Goal: Information Seeking & Learning: Learn about a topic

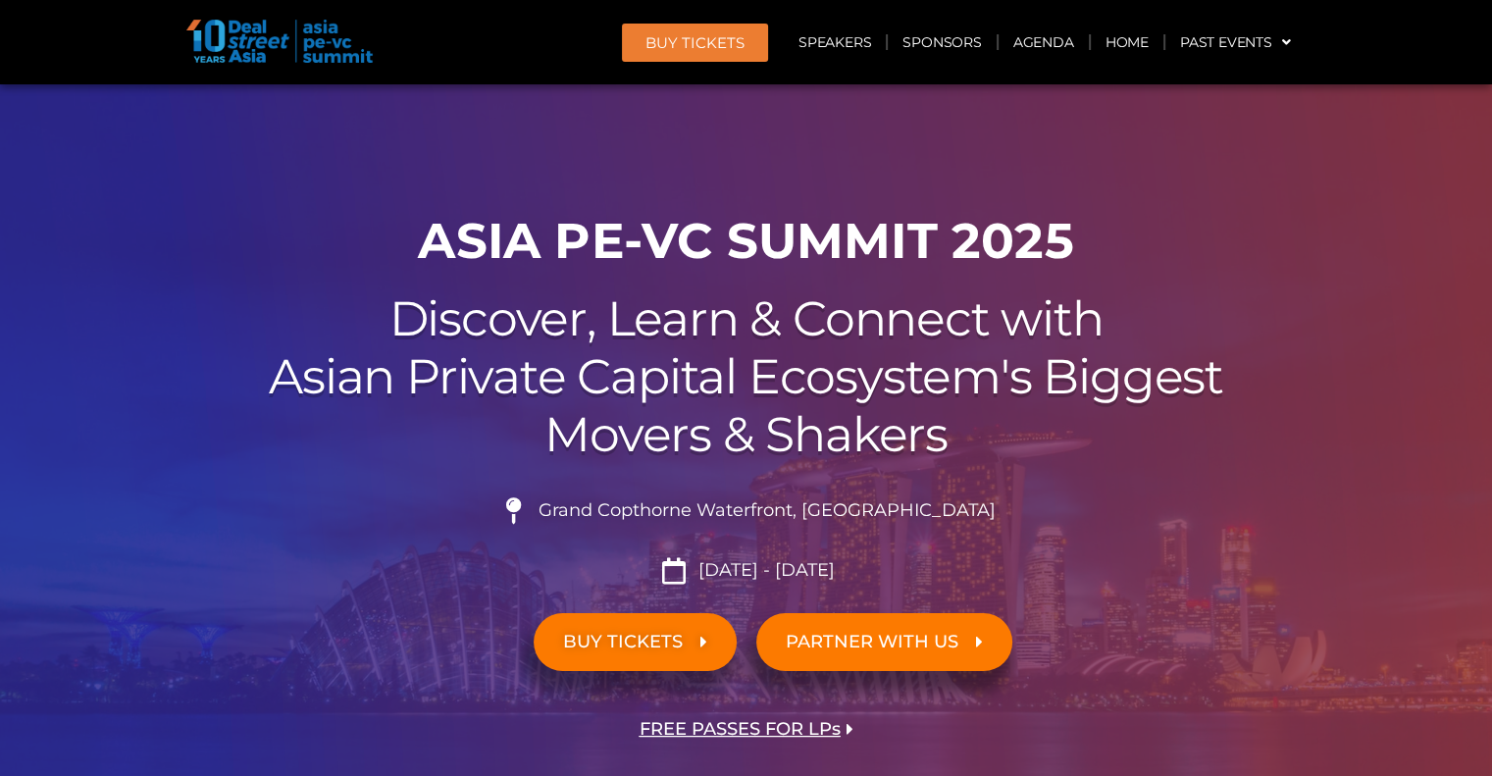
scroll to position [679, 0]
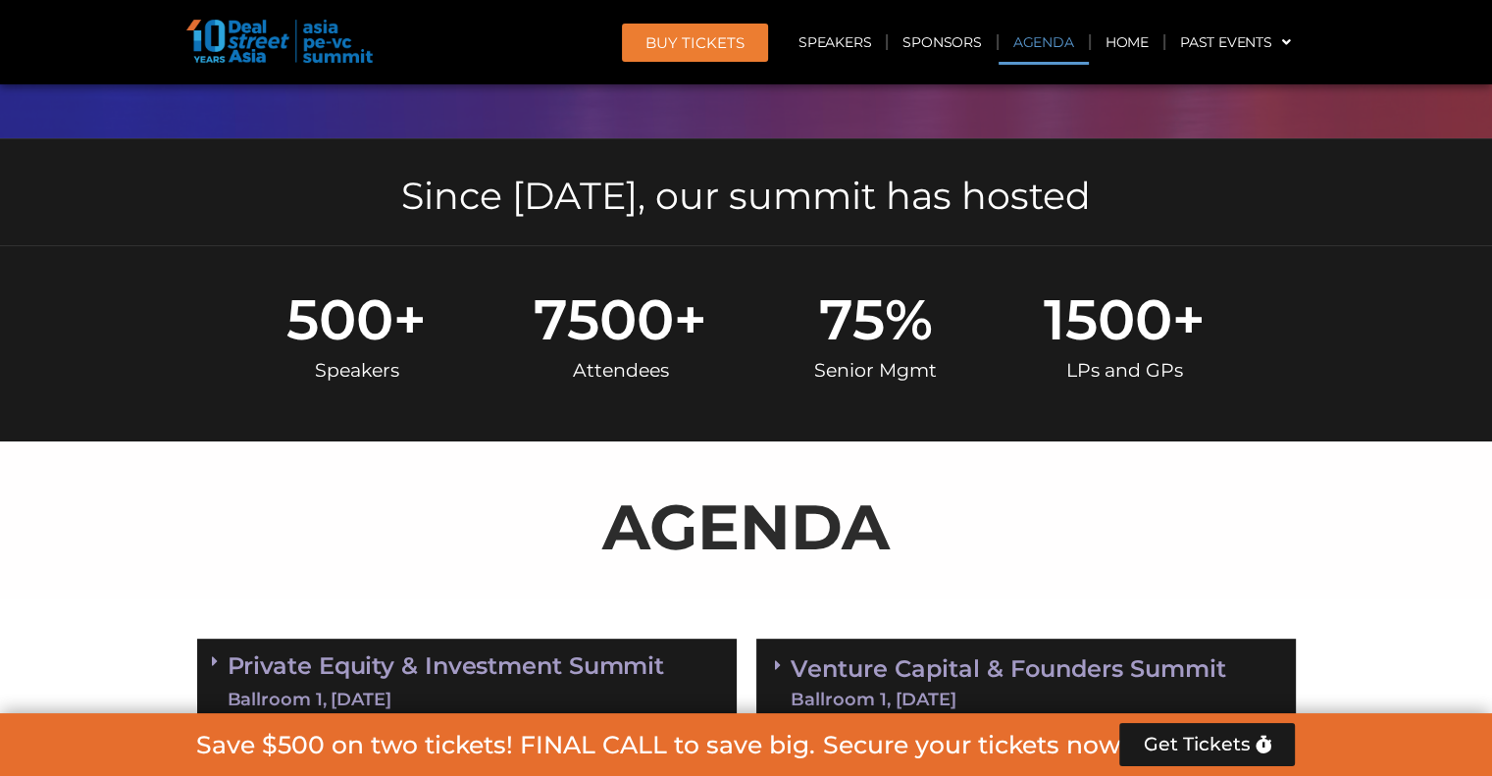
click at [1037, 43] on link "Agenda" at bounding box center [1044, 42] width 90 height 45
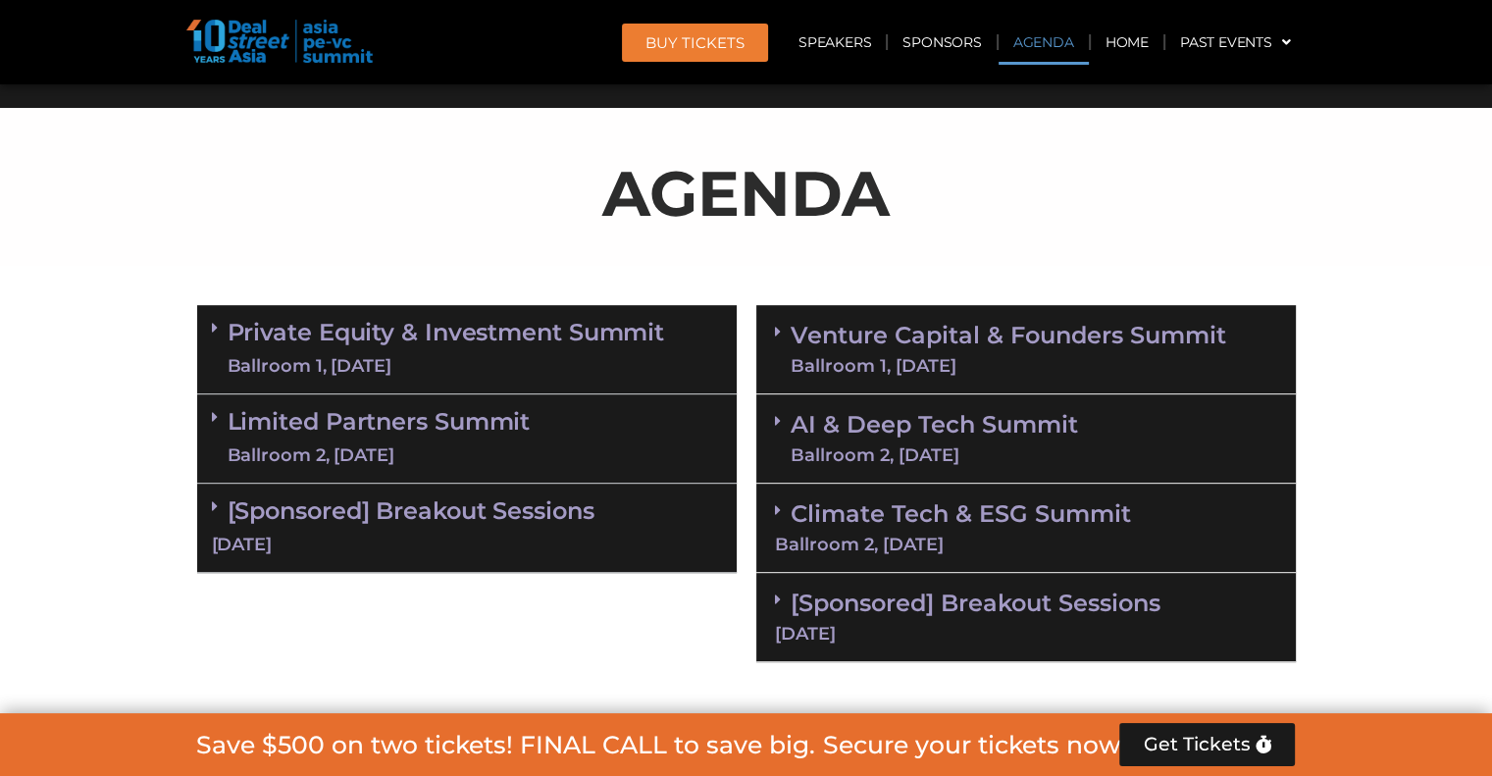
scroll to position [1043, 0]
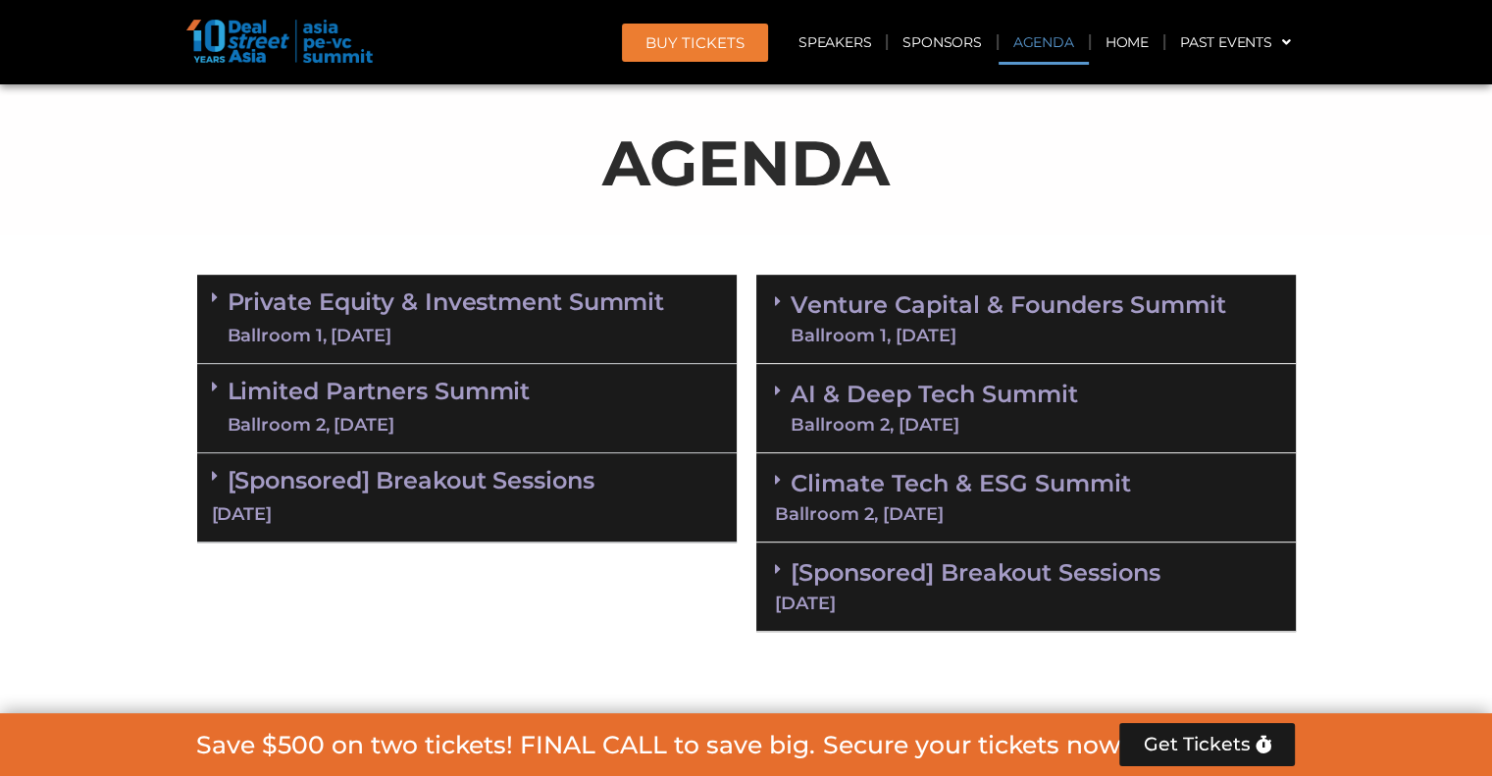
click at [507, 437] on div "Limited Partners [GEOGRAPHIC_DATA] 2, [DATE]" at bounding box center [467, 408] width 540 height 89
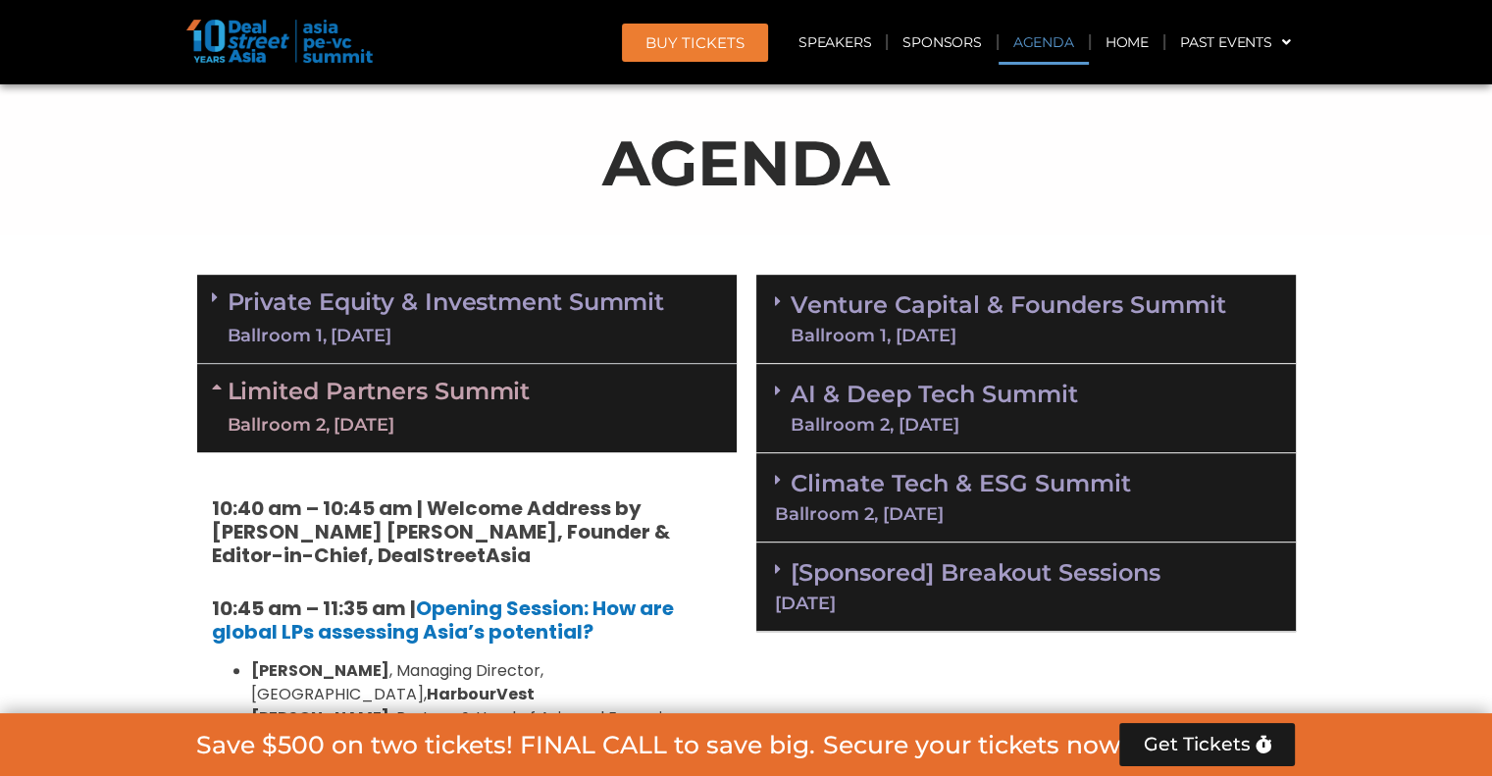
click at [534, 439] on div "Limited Partners [GEOGRAPHIC_DATA] 2, [DATE]" at bounding box center [467, 408] width 540 height 88
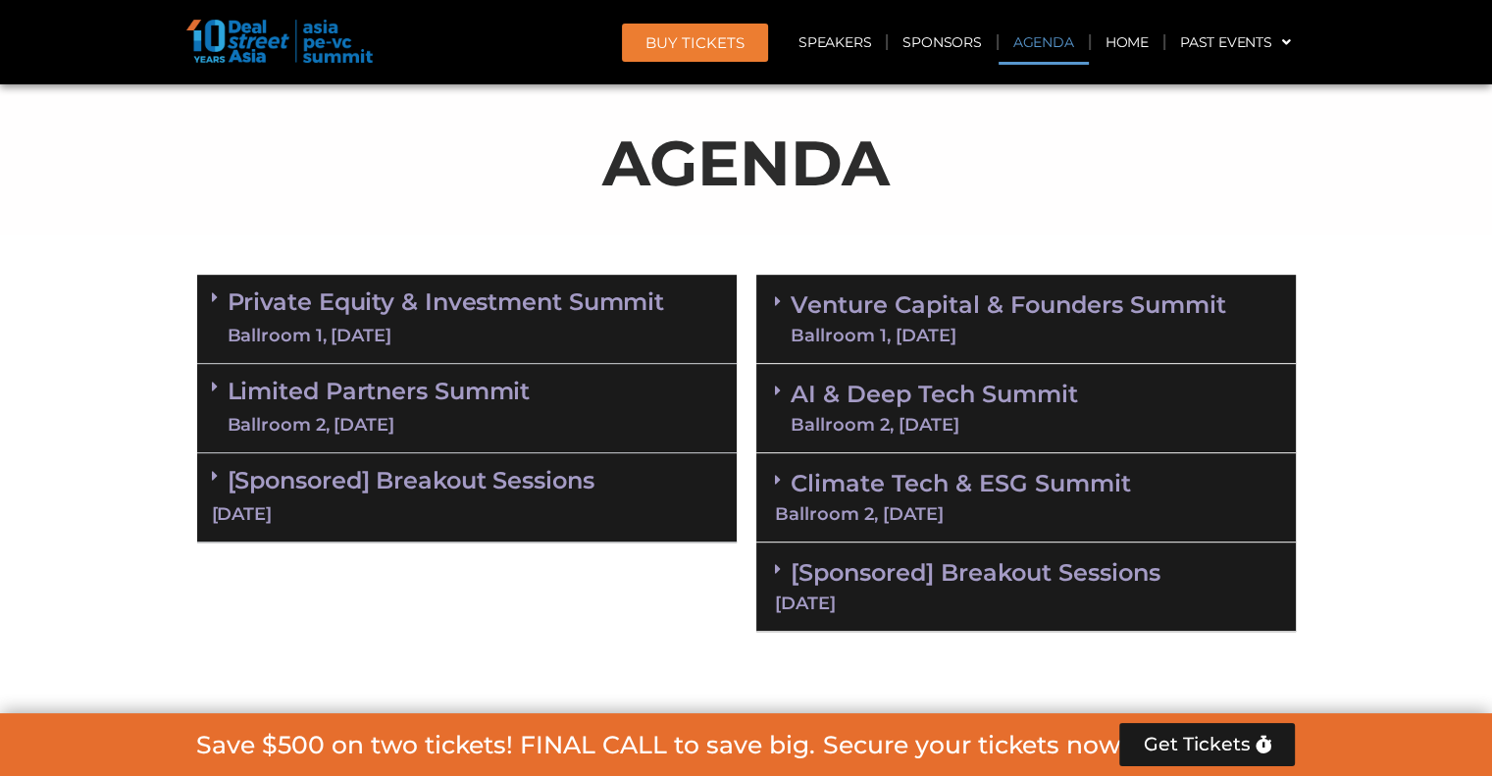
click at [541, 502] on div "[DATE]" at bounding box center [467, 514] width 510 height 25
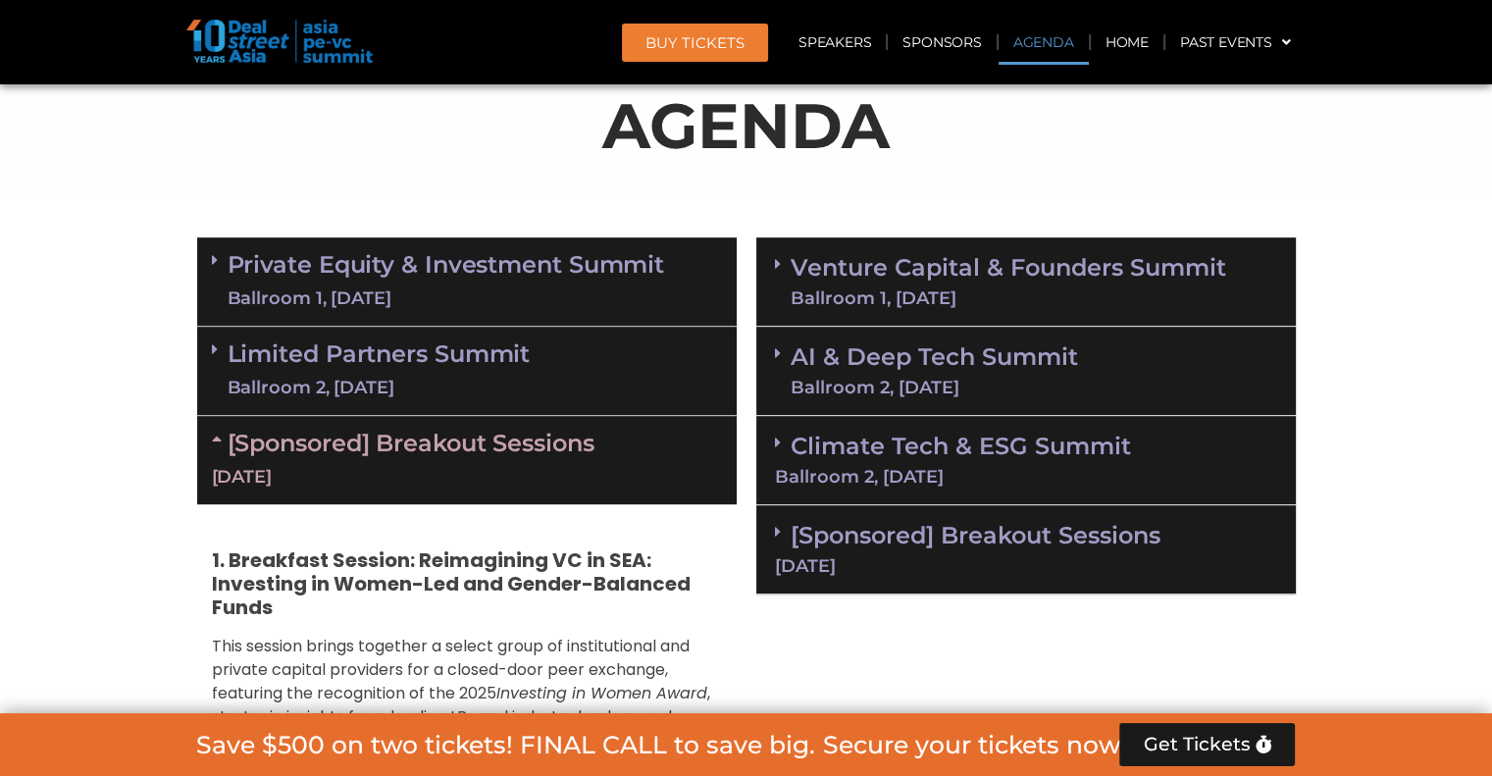
scroll to position [1004, 0]
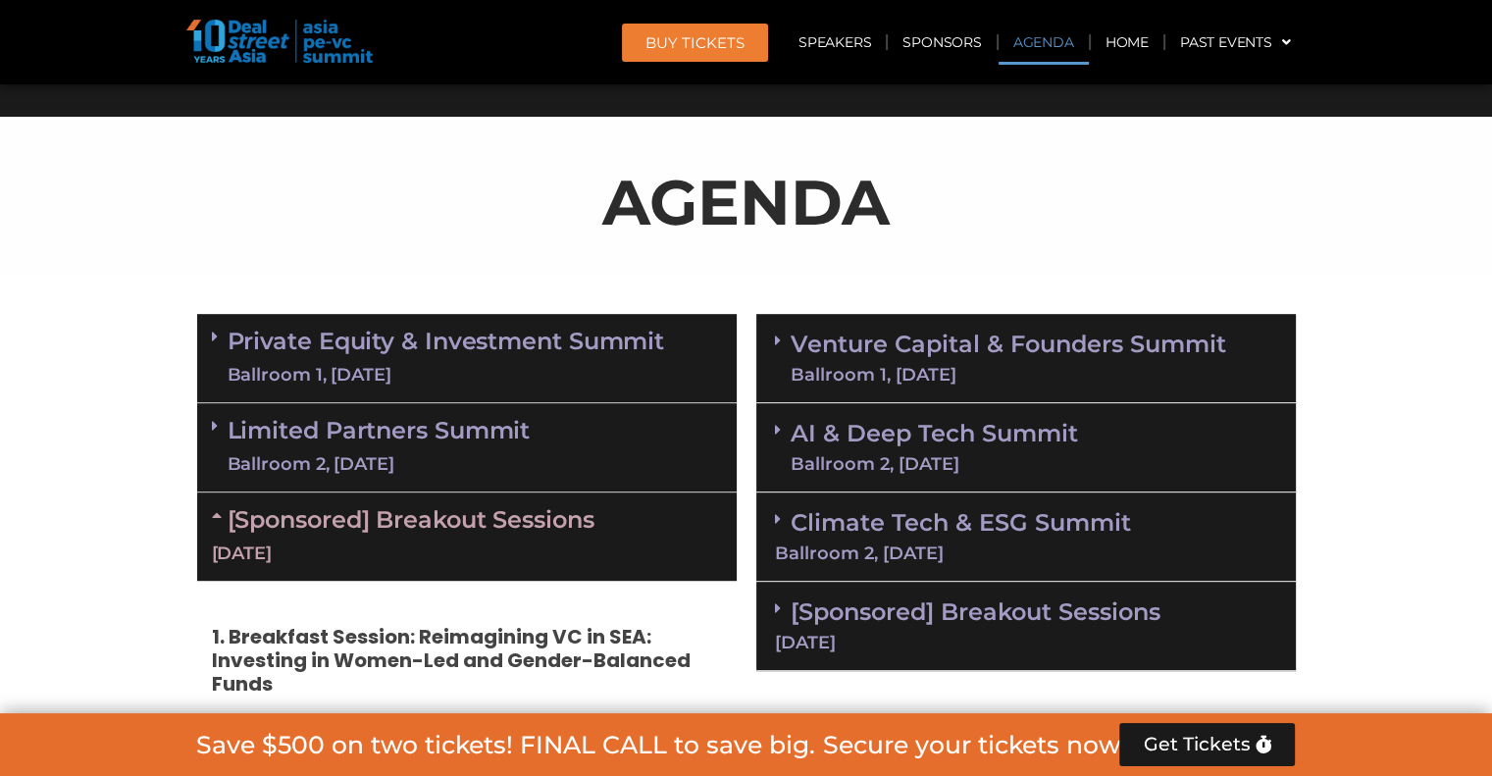
click at [289, 563] on div "[DATE]" at bounding box center [467, 554] width 510 height 25
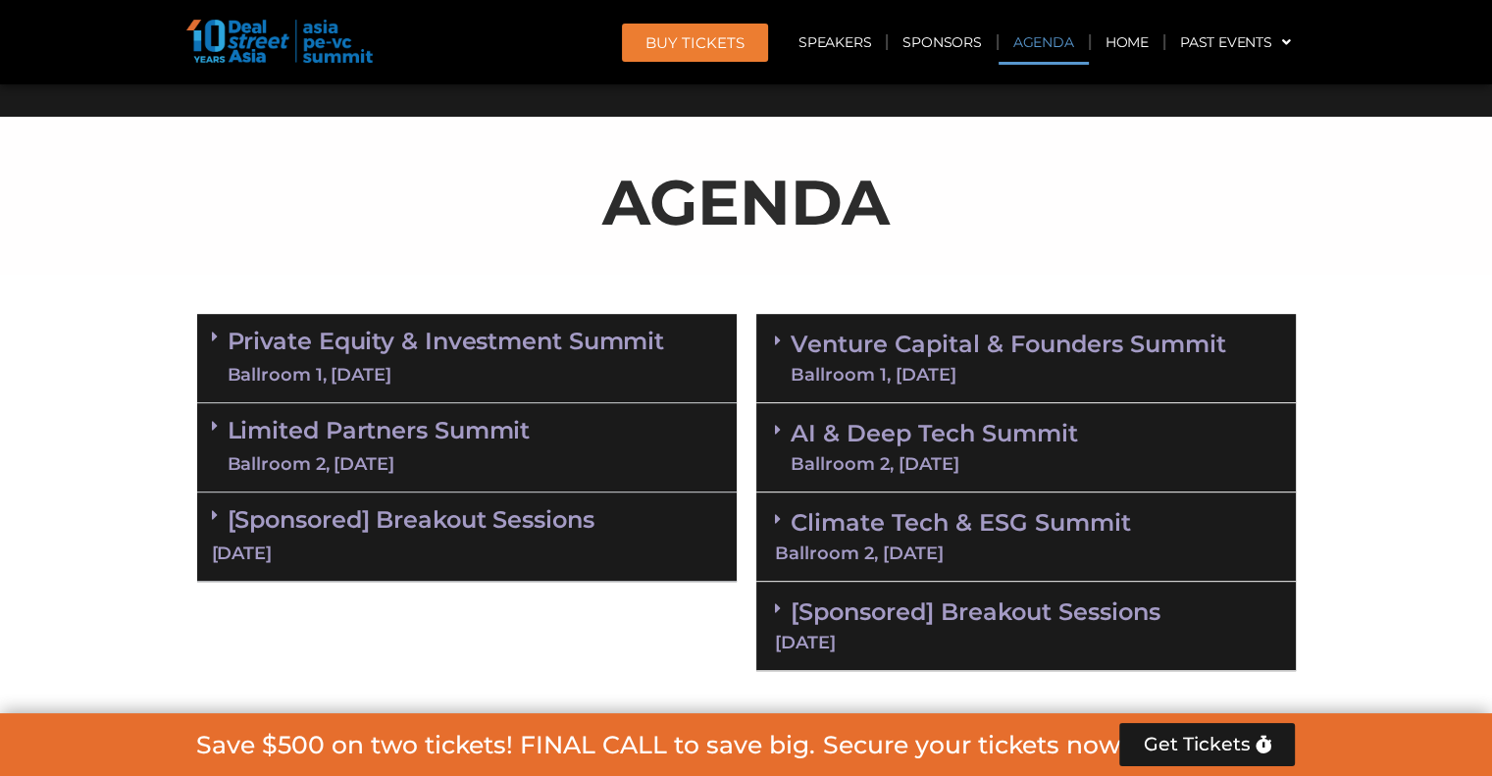
click at [959, 602] on link "[Sponsored] Breakout Sessions [DATE]" at bounding box center [1026, 624] width 502 height 54
click at [569, 441] on div "Limited Partners [GEOGRAPHIC_DATA] 2, [DATE]" at bounding box center [467, 447] width 540 height 89
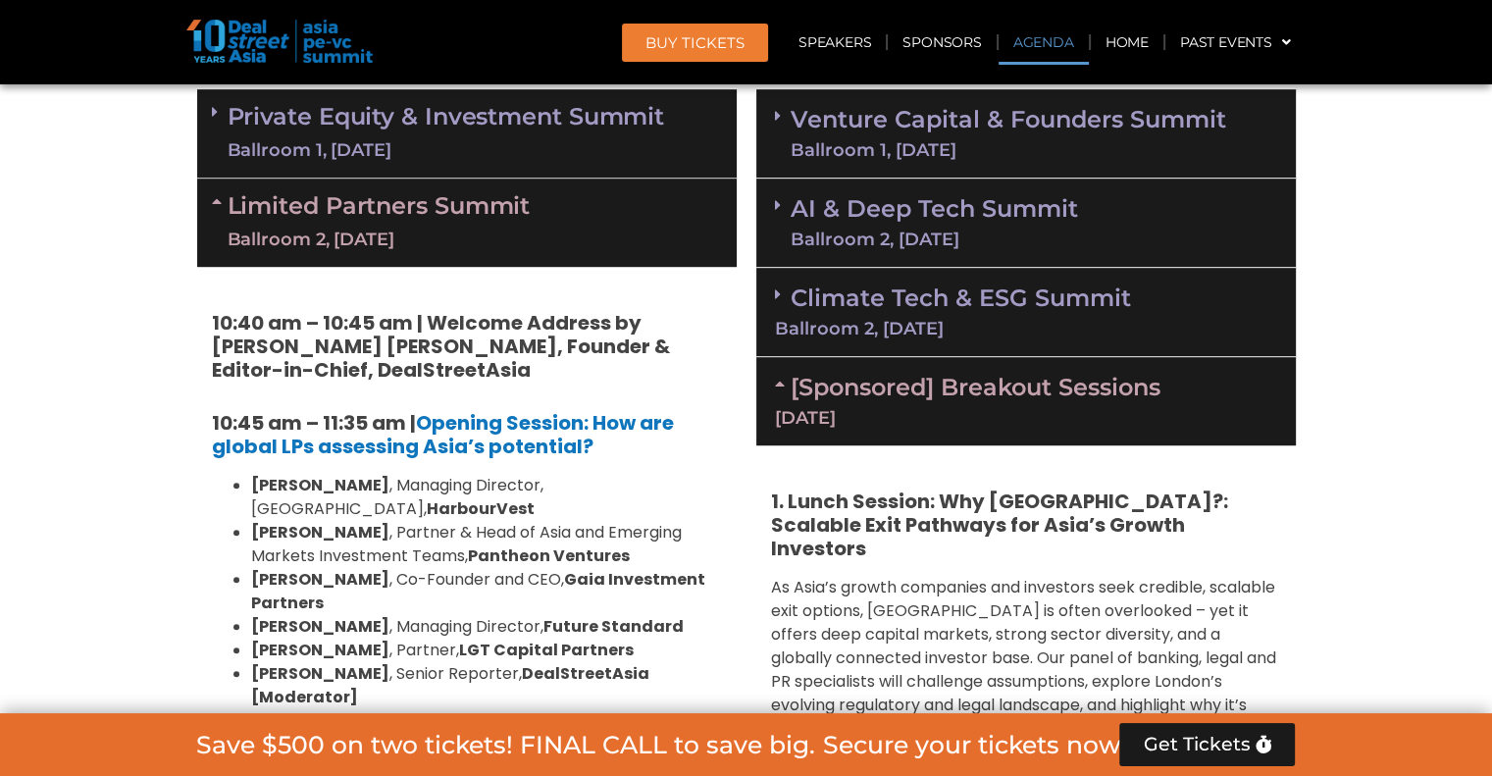
scroll to position [1161, 0]
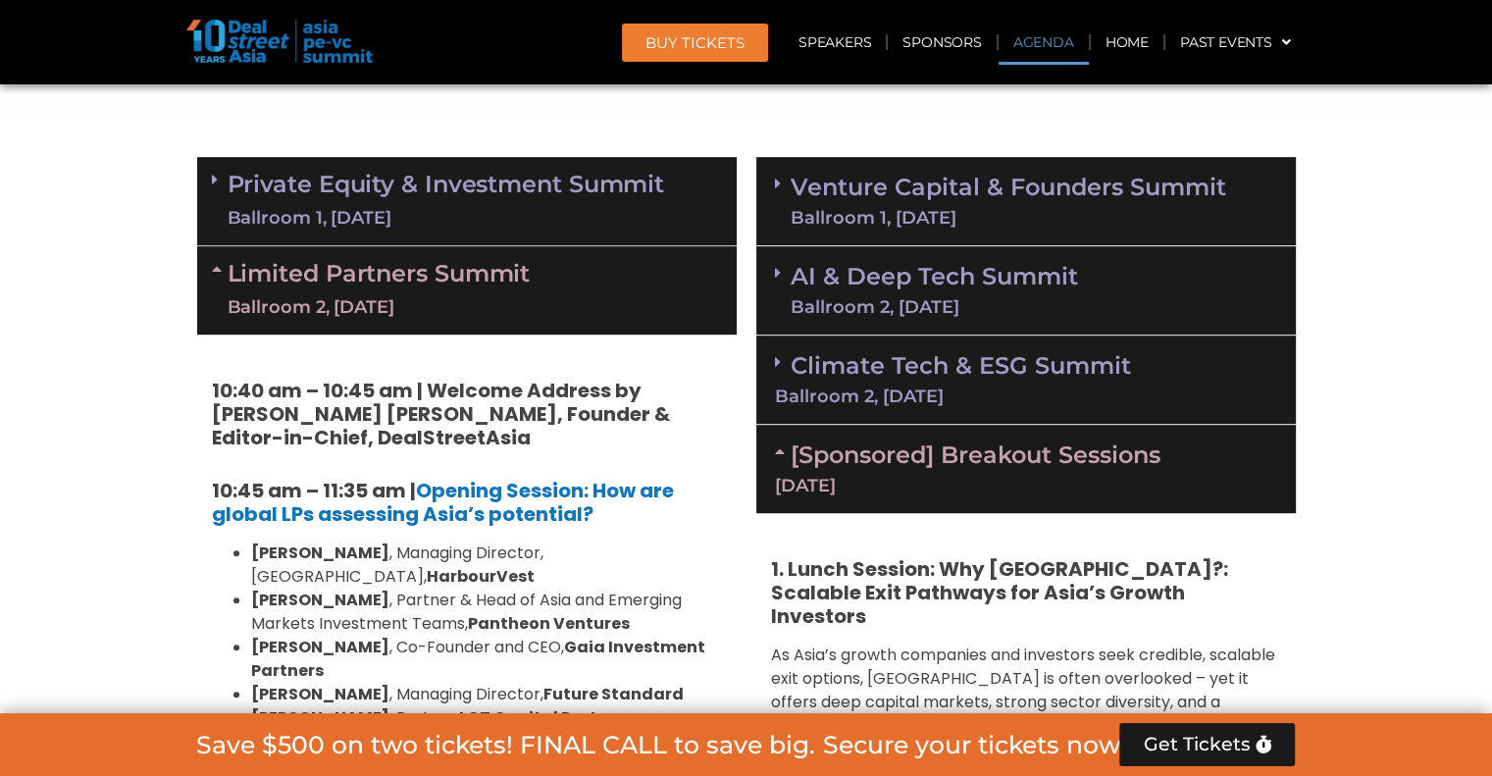
click at [528, 232] on div "Private Equity & Investment Summit Ballroom 1, [DATE]" at bounding box center [467, 201] width 540 height 89
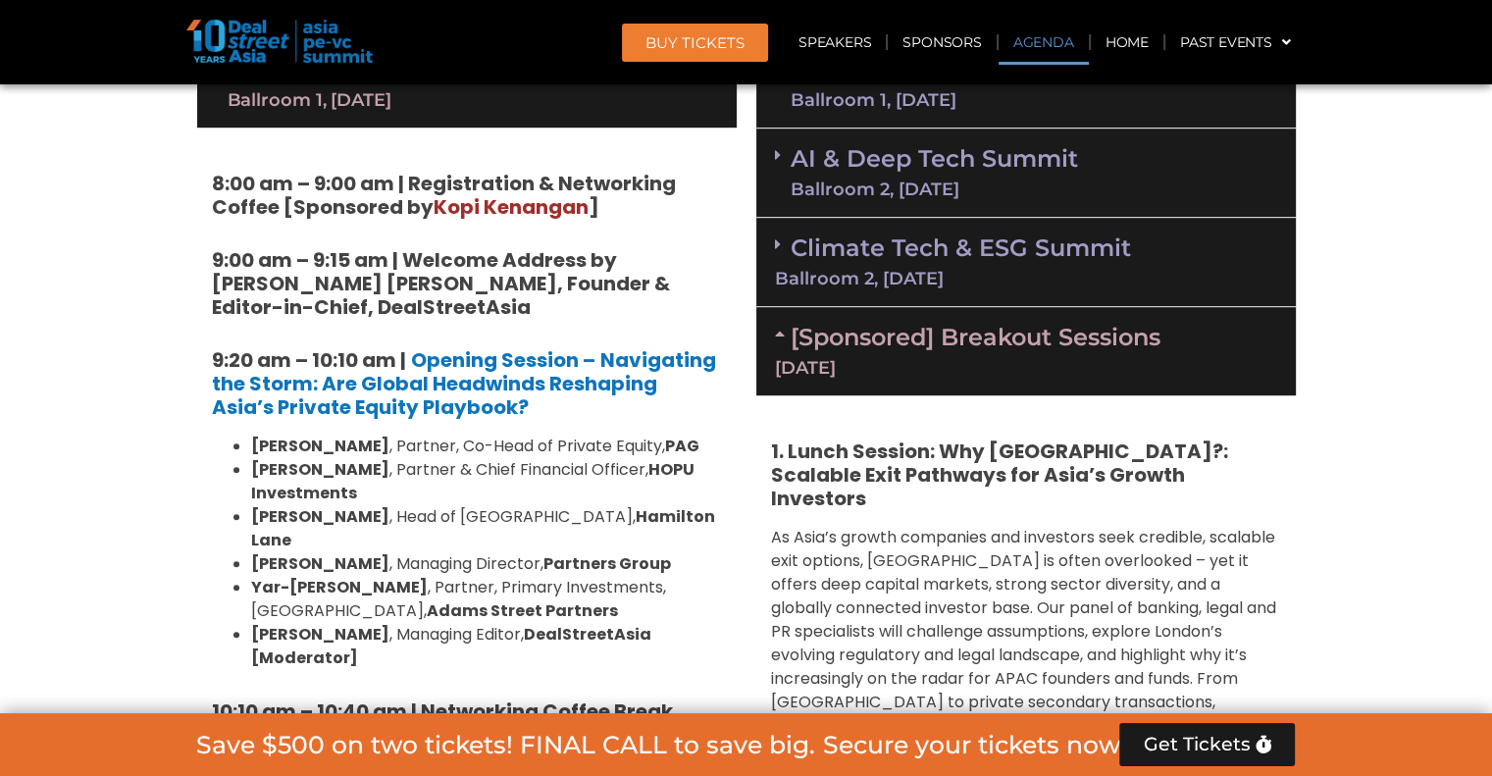
scroll to position [1239, 0]
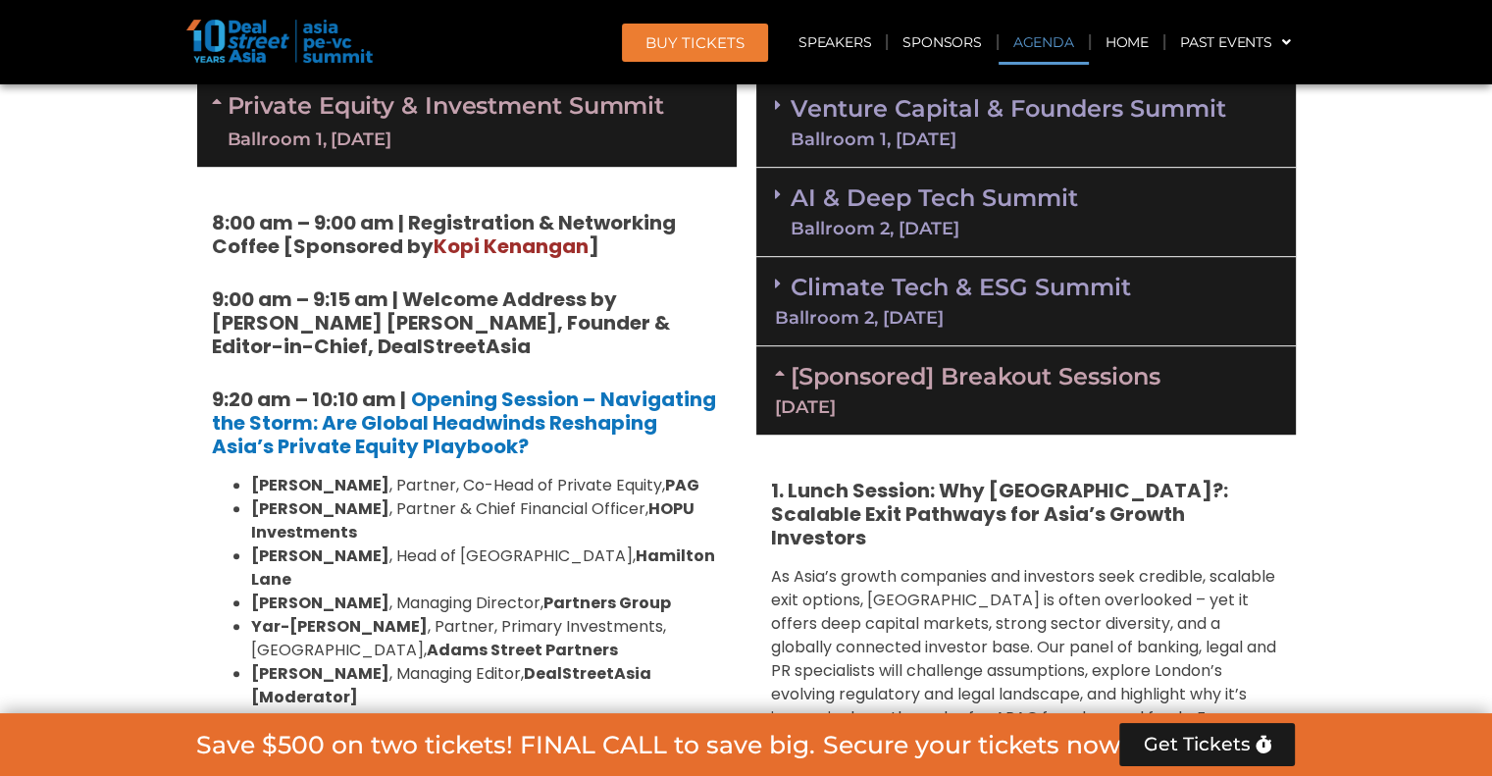
click at [432, 129] on div "Ballroom 1, [DATE]" at bounding box center [447, 140] width 438 height 25
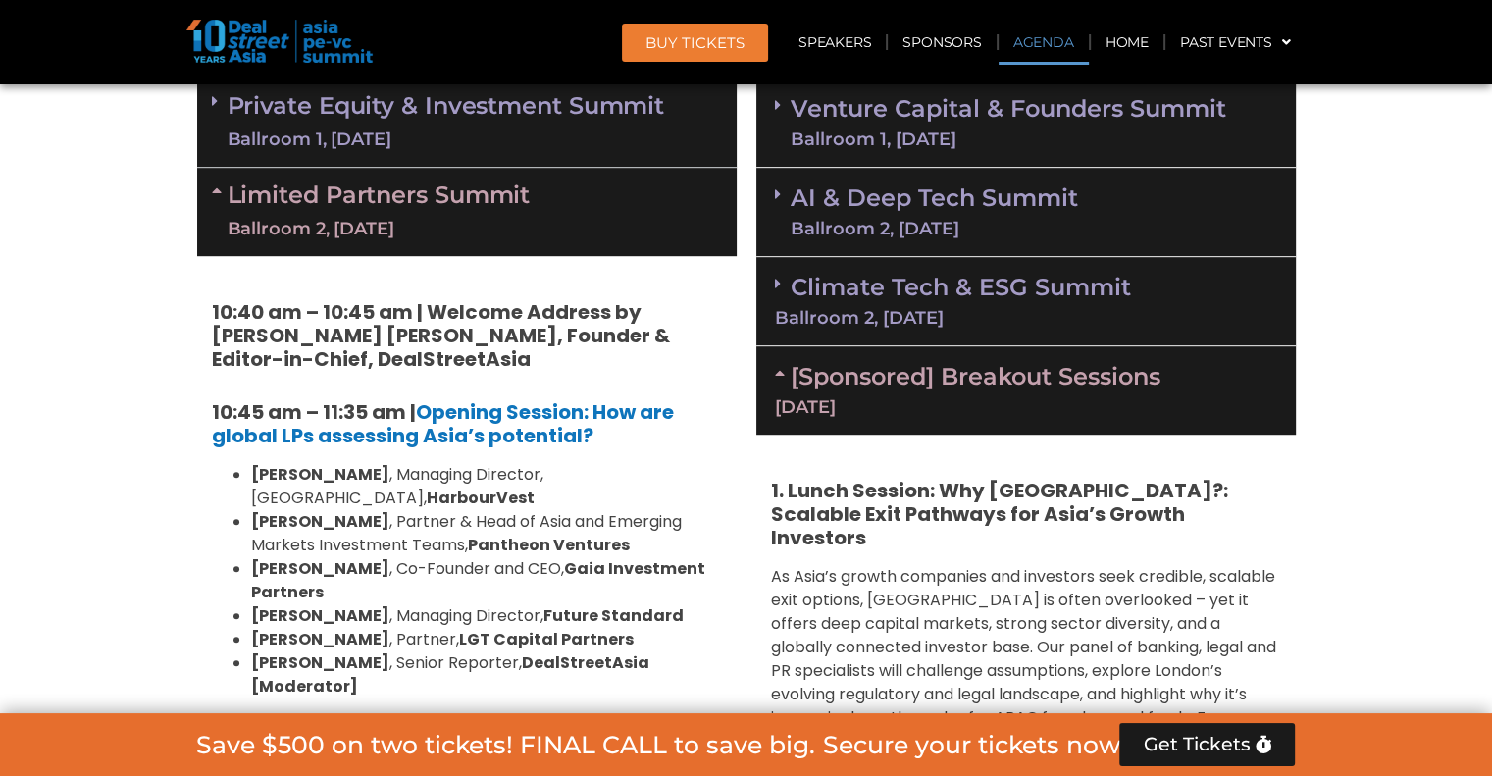
click at [399, 248] on div "Limited Partners [GEOGRAPHIC_DATA] 2, [DATE]" at bounding box center [467, 212] width 540 height 88
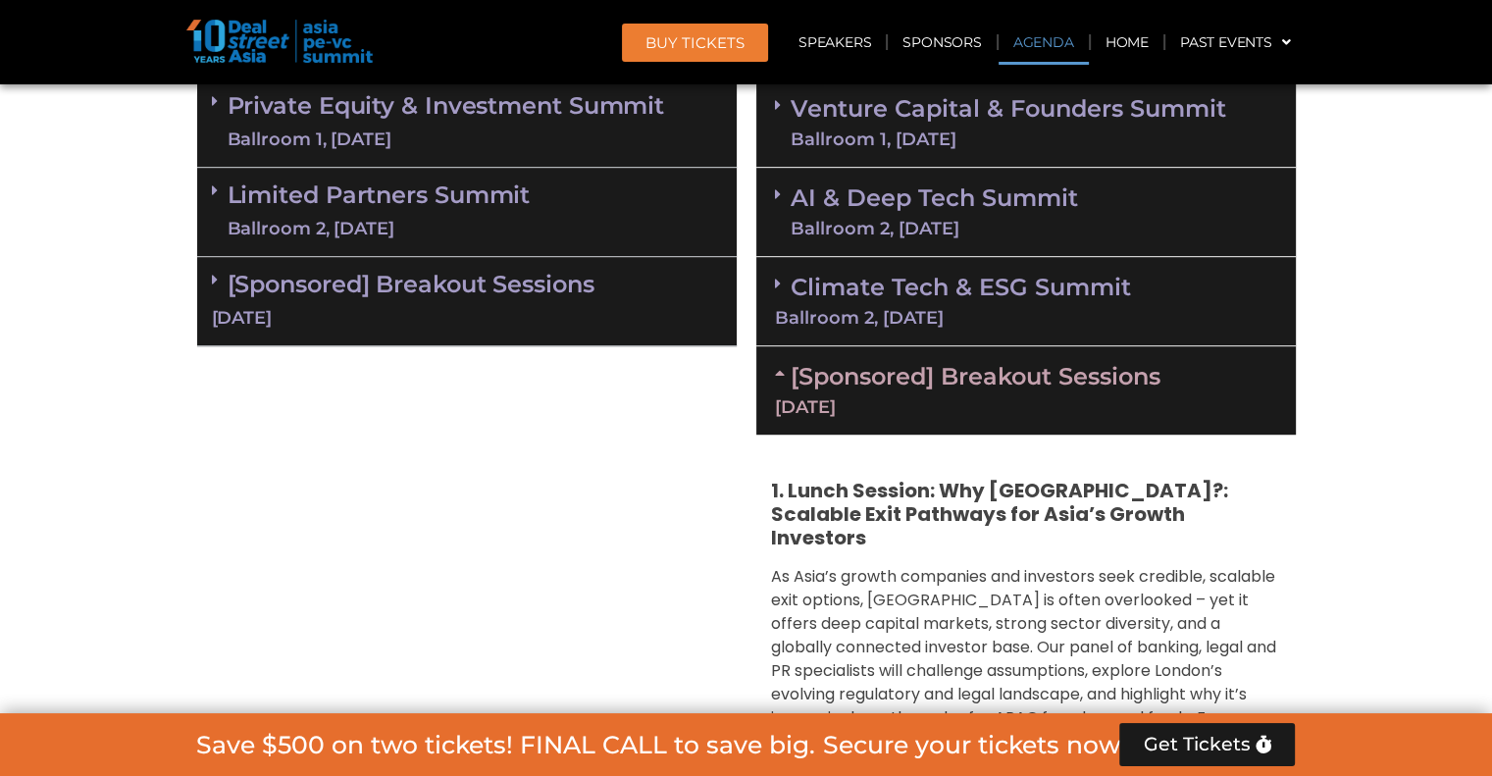
click at [399, 248] on div "Limited Partners [GEOGRAPHIC_DATA] 2, [DATE]" at bounding box center [467, 212] width 540 height 89
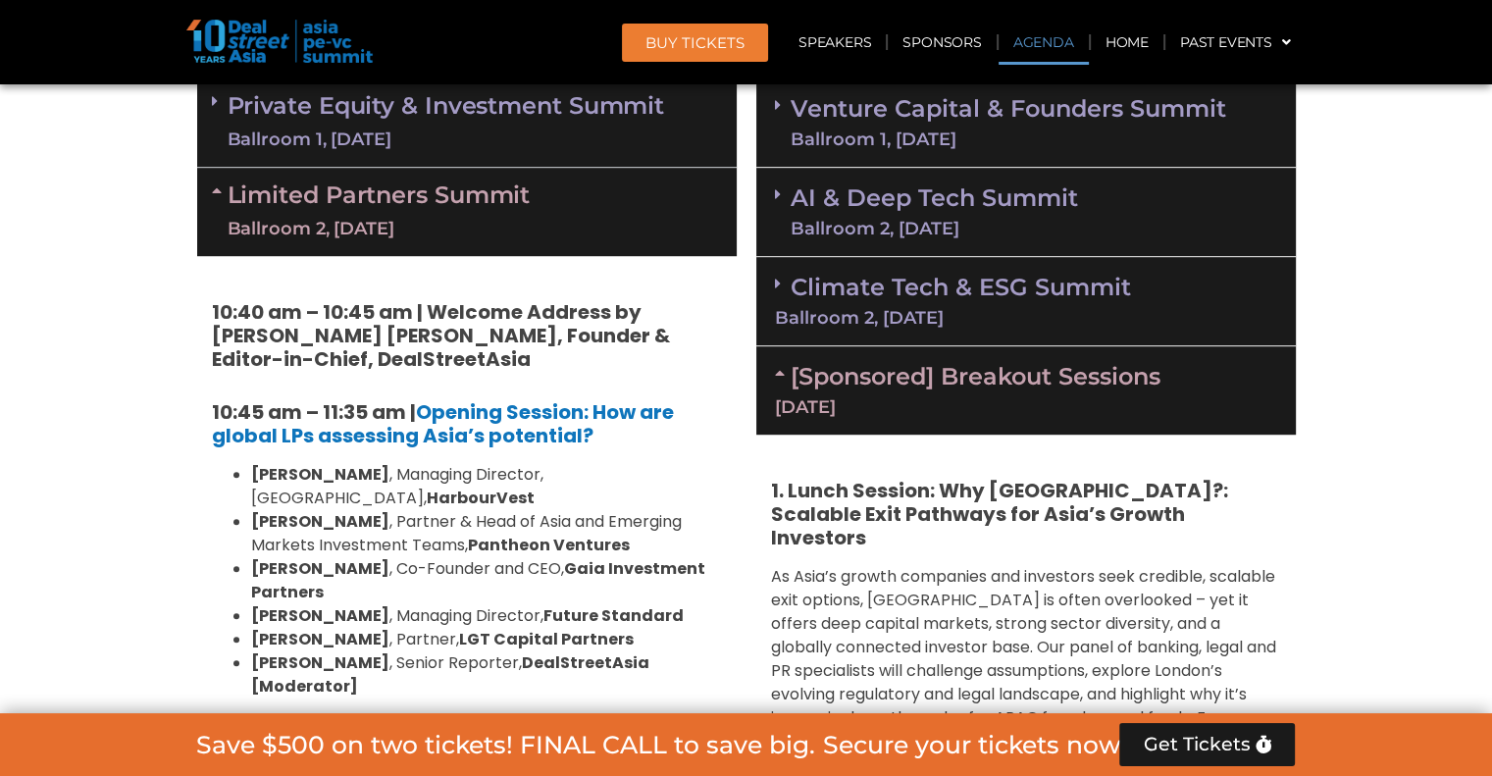
click at [399, 248] on div "Limited Partners [GEOGRAPHIC_DATA] 2, [DATE]" at bounding box center [467, 212] width 540 height 88
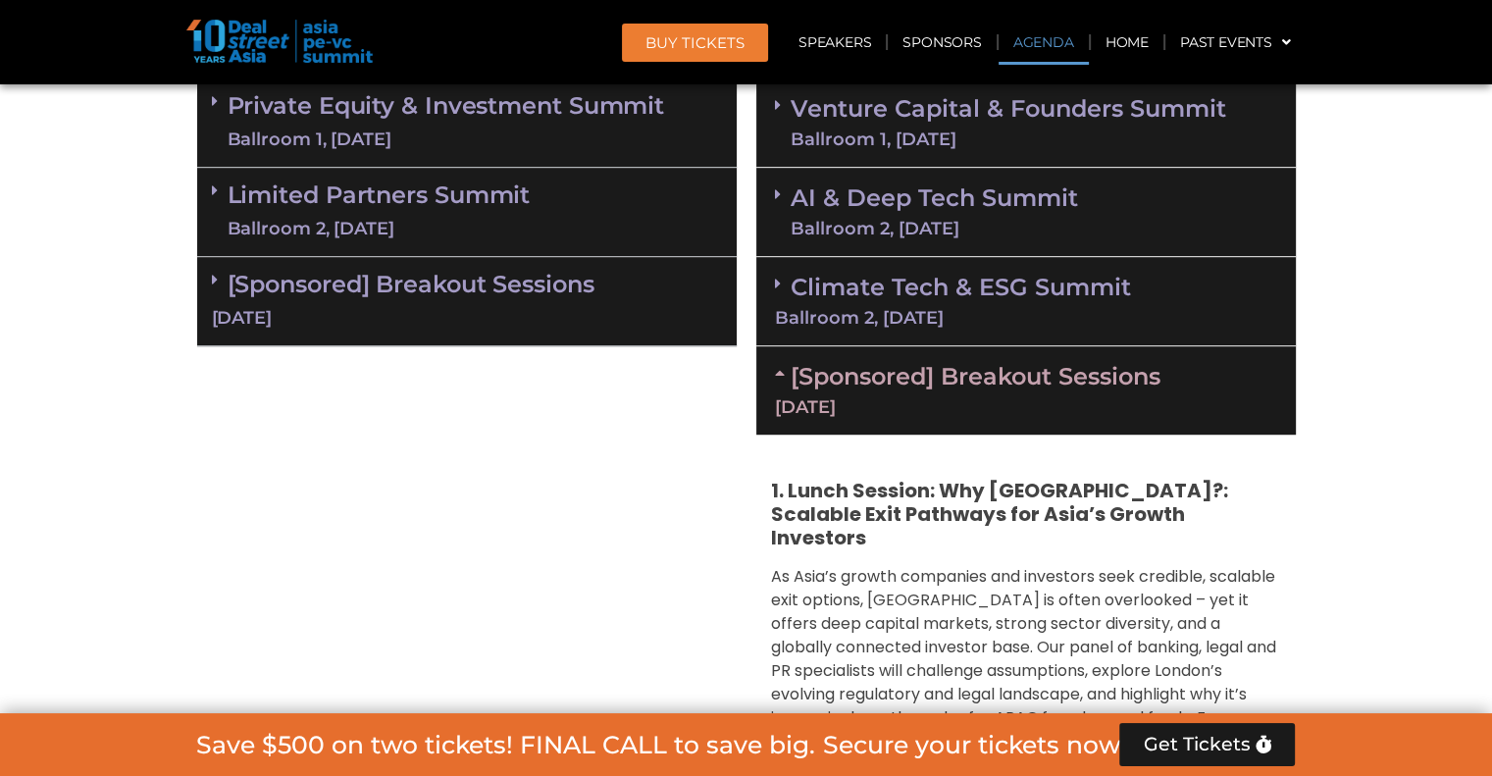
click at [461, 106] on link "Private Equity & Investment Summit Ballroom 1, [DATE]" at bounding box center [447, 122] width 438 height 59
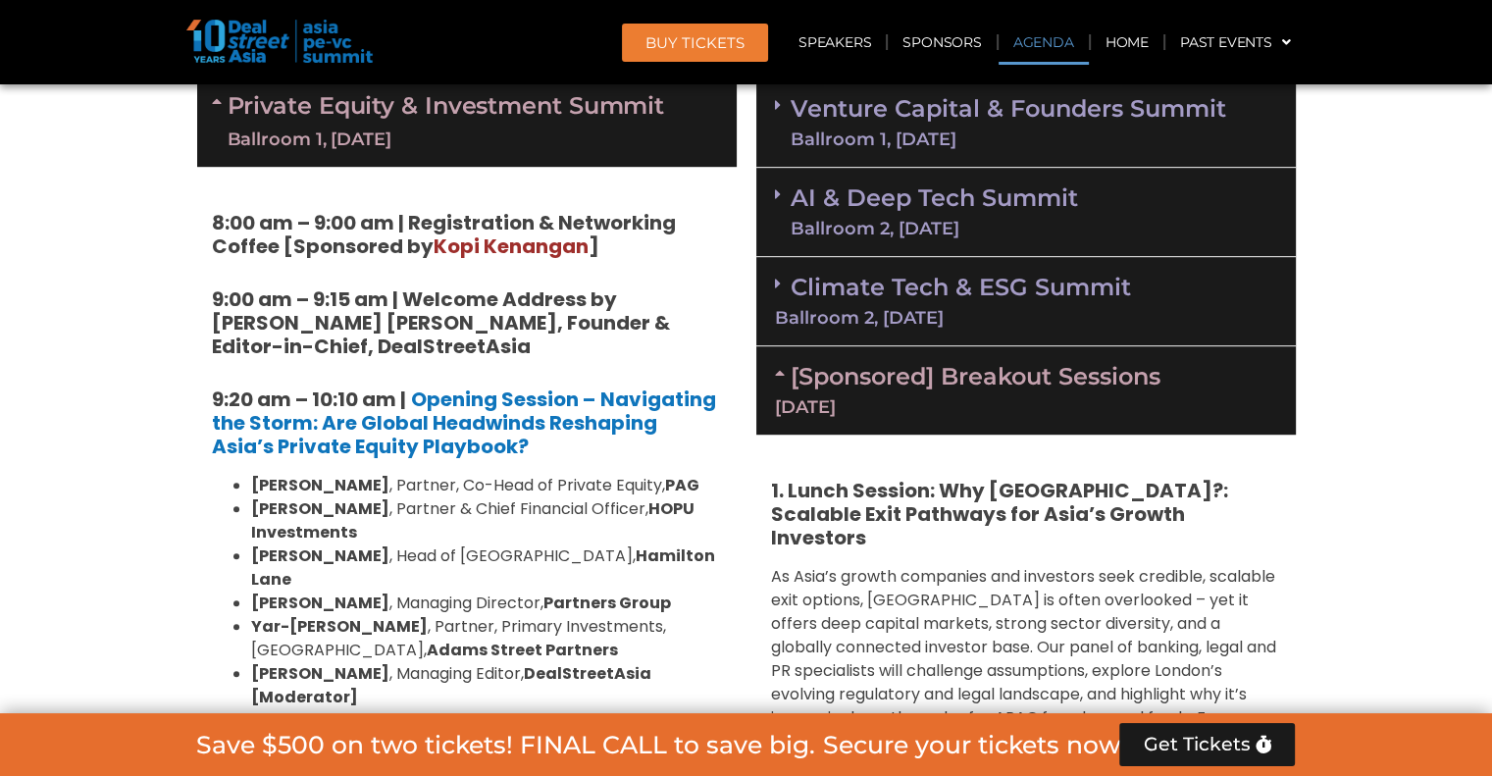
click at [461, 106] on link "Private Equity & Investment Summit Ballroom 1, [DATE]" at bounding box center [447, 122] width 438 height 59
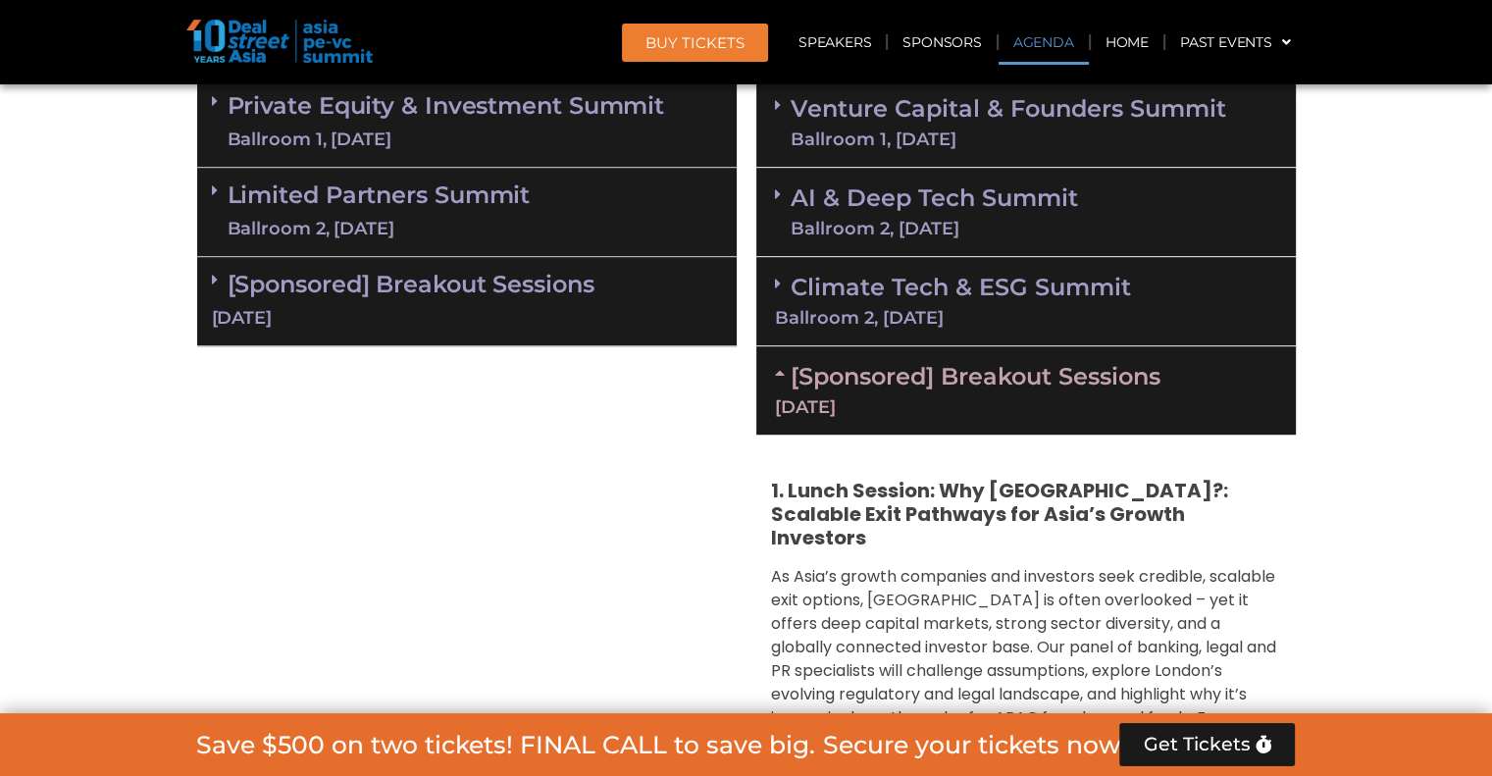
click at [437, 240] on div "Limited Partners [GEOGRAPHIC_DATA] 2, [DATE]" at bounding box center [467, 212] width 540 height 89
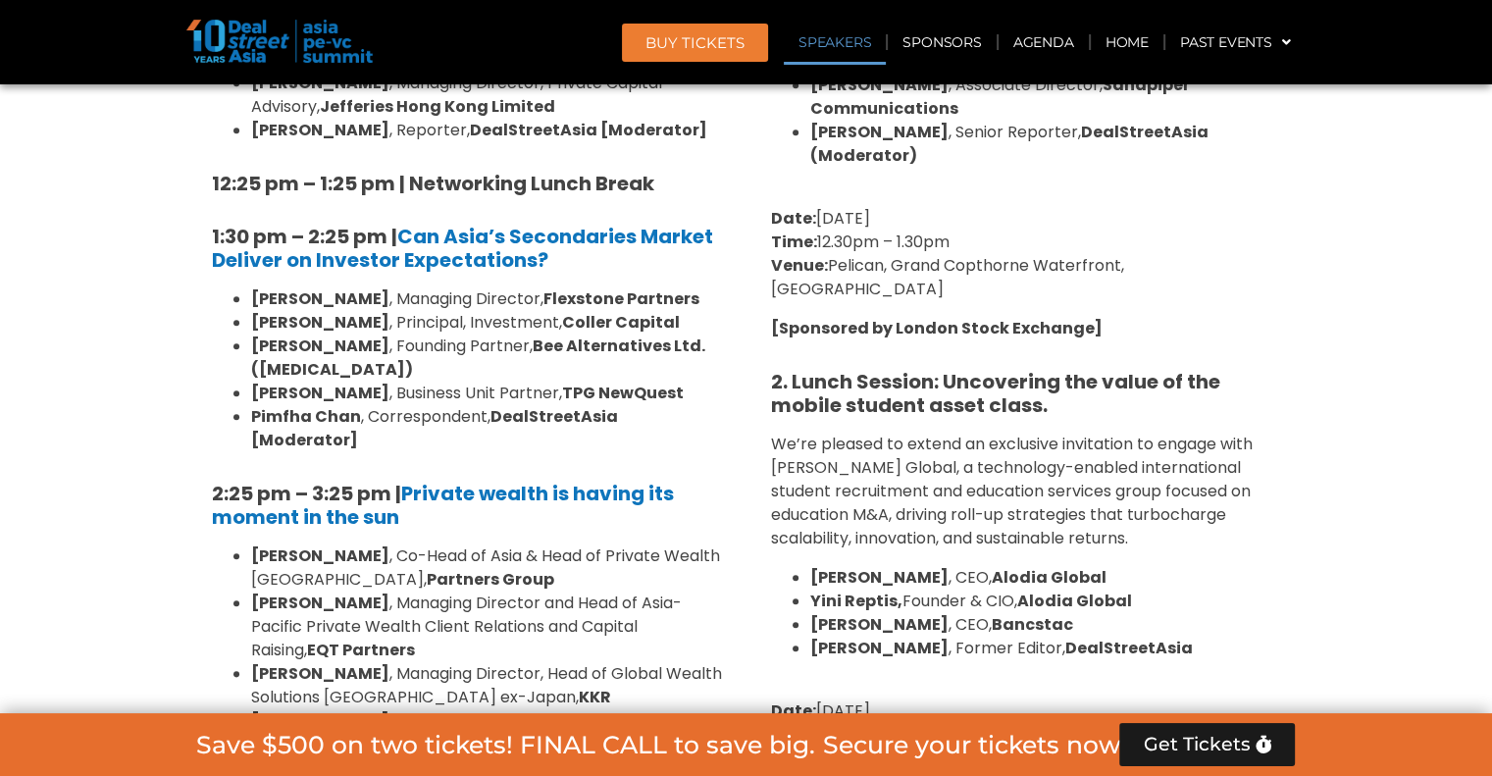
scroll to position [2122, 0]
click at [0, 482] on section "Private Equity & Investment Summit Ballroom 1, [DATE] 8:00 am – 9:00 am | Regis…" at bounding box center [746, 441] width 1492 height 2511
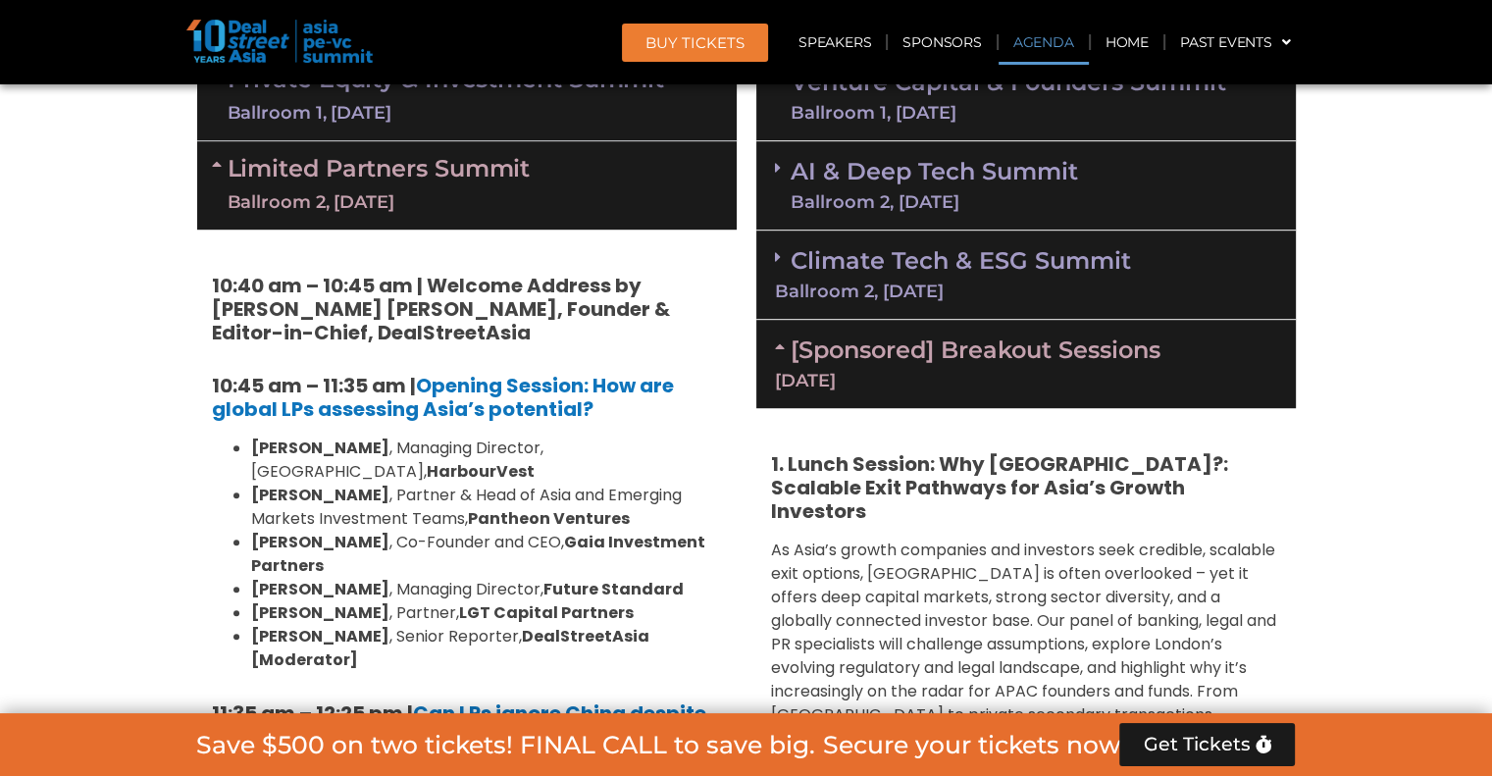
scroll to position [1219, 0]
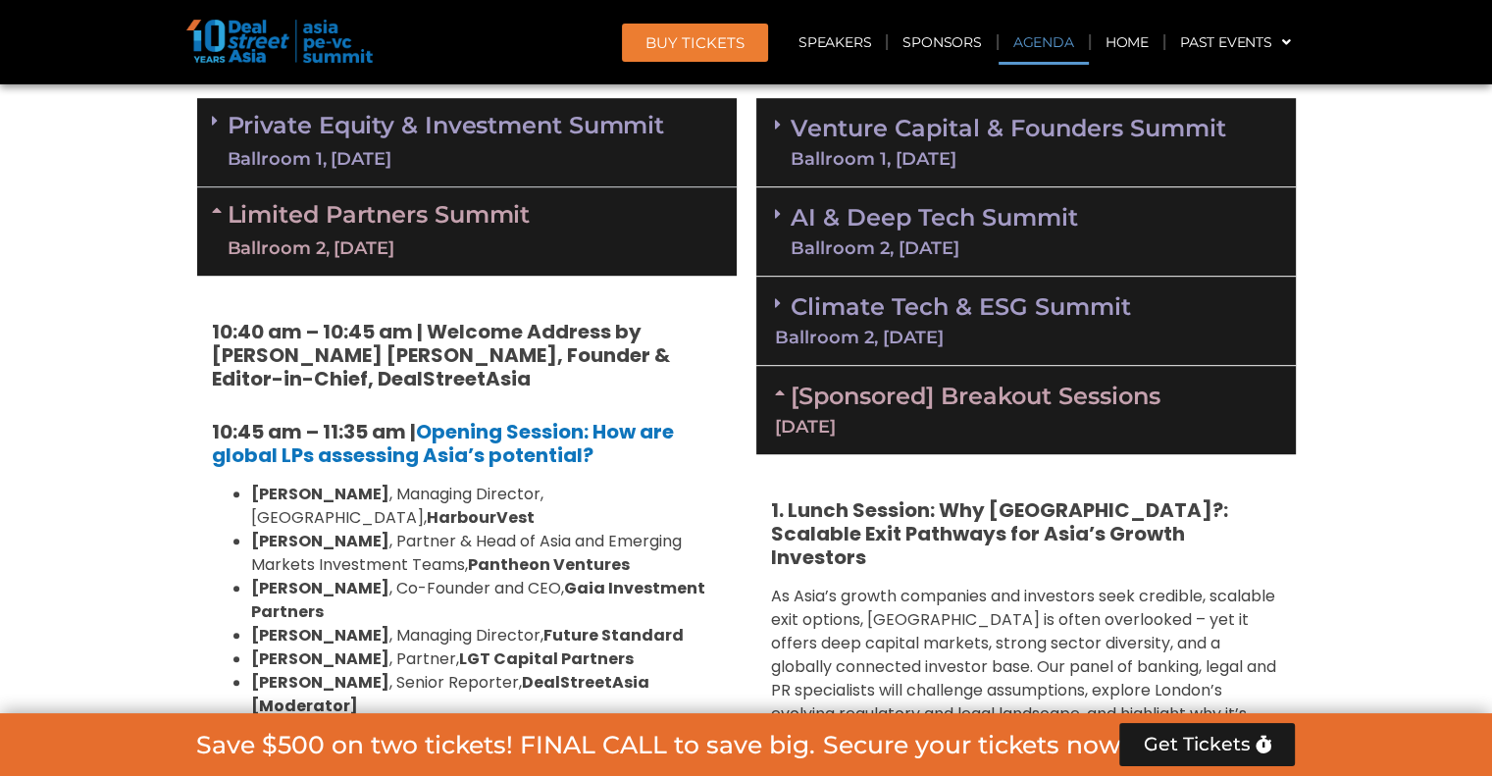
click at [232, 237] on div "Ballroom 2, [DATE]" at bounding box center [379, 248] width 303 height 25
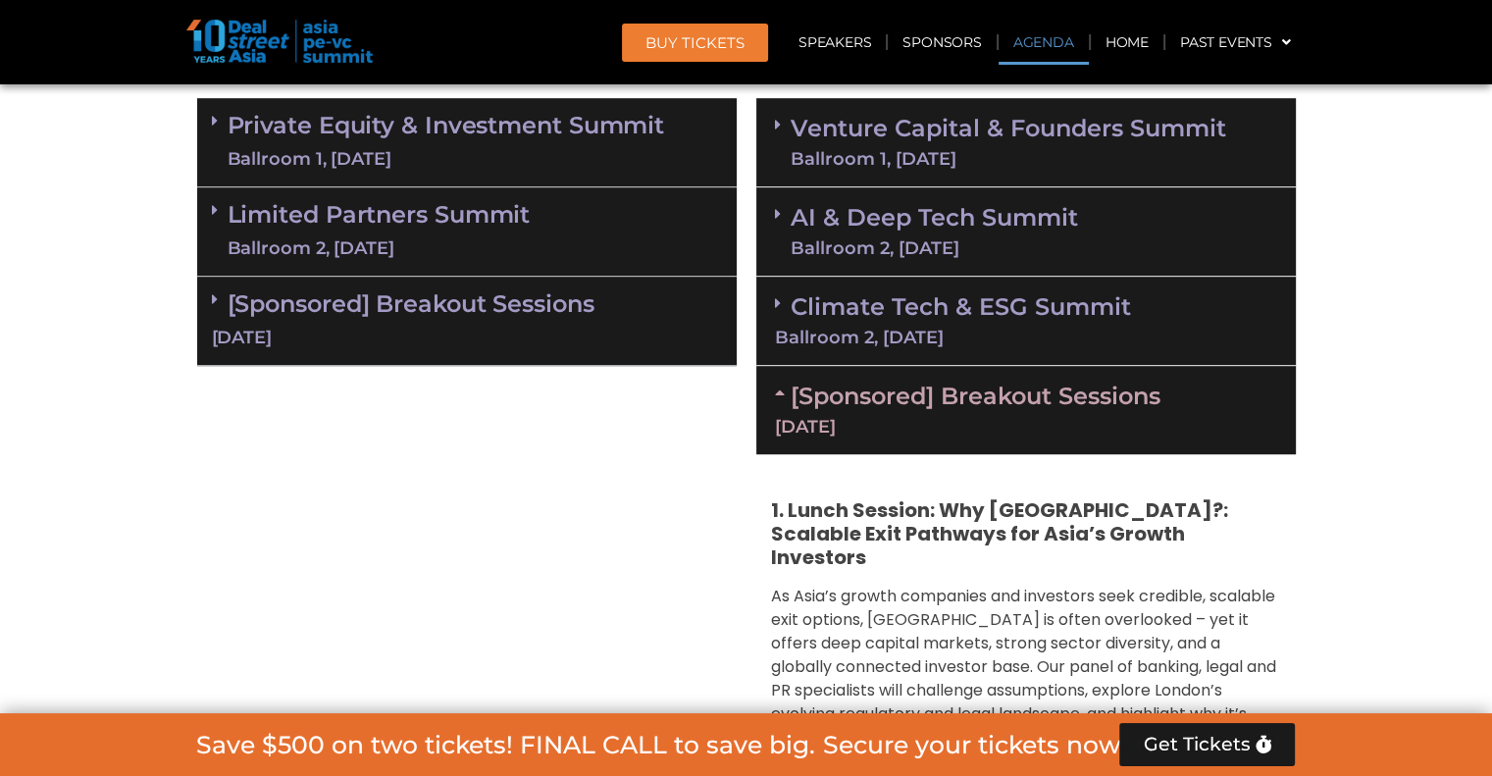
click at [316, 150] on div "Ballroom 1, [DATE]" at bounding box center [447, 159] width 438 height 25
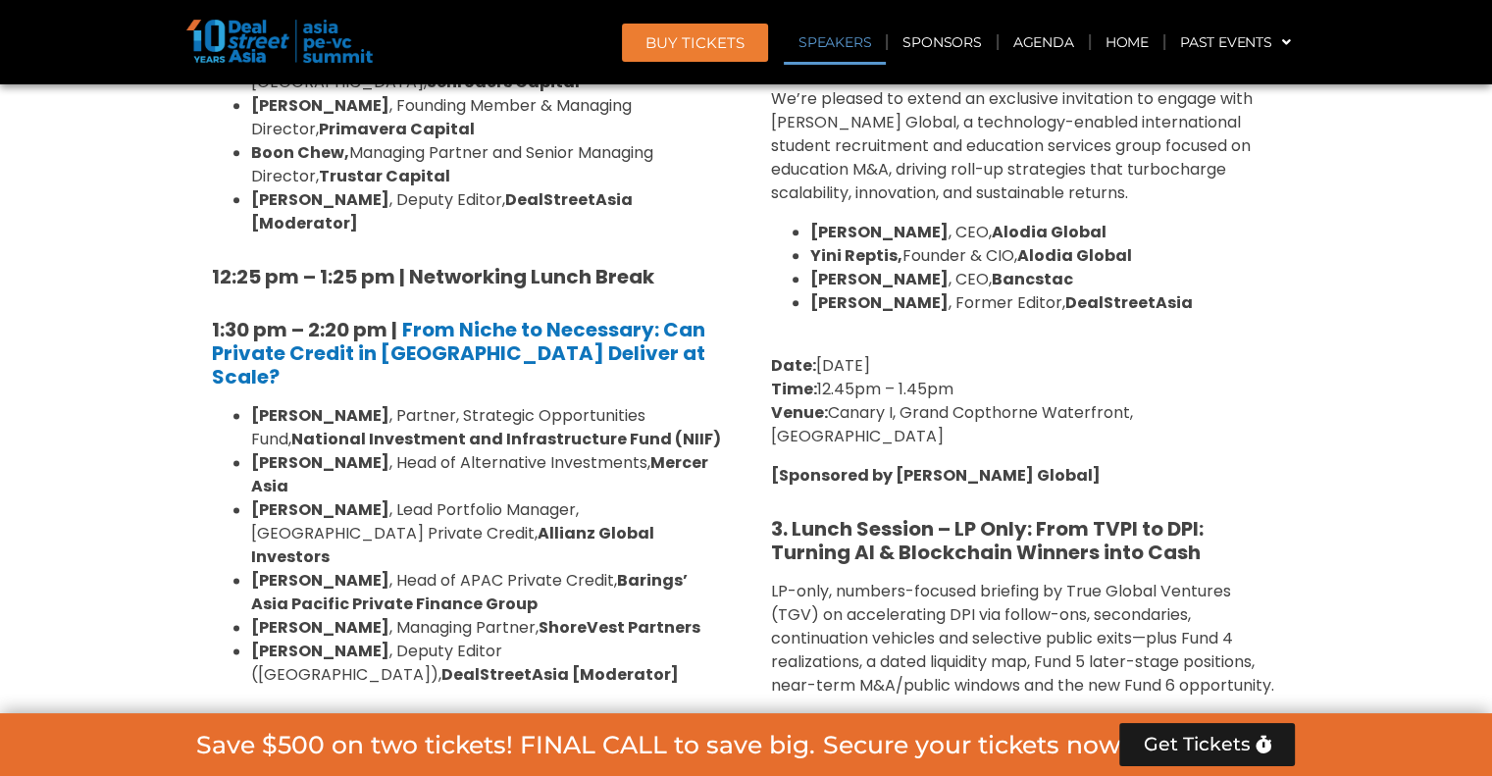
scroll to position [2358, 0]
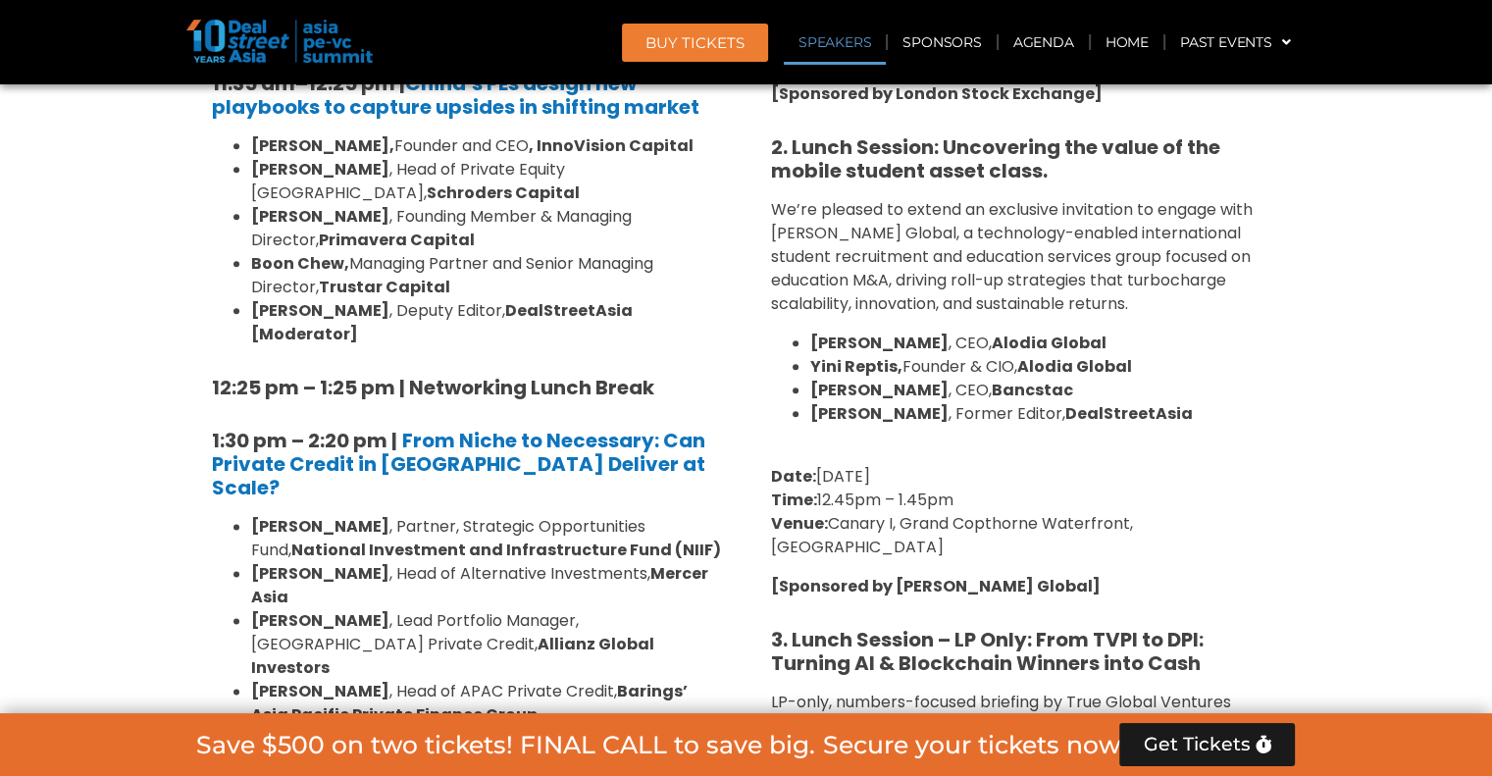
click at [1122, 691] on p "LP-only, numbers-focused briefing by True Global Ventures (TGV) on accelerating…" at bounding box center [1026, 750] width 510 height 118
click at [1176, 699] on p "LP-only, numbers-focused briefing by True Global Ventures (TGV) on accelerating…" at bounding box center [1026, 750] width 510 height 118
